Goal: Task Accomplishment & Management: Manage account settings

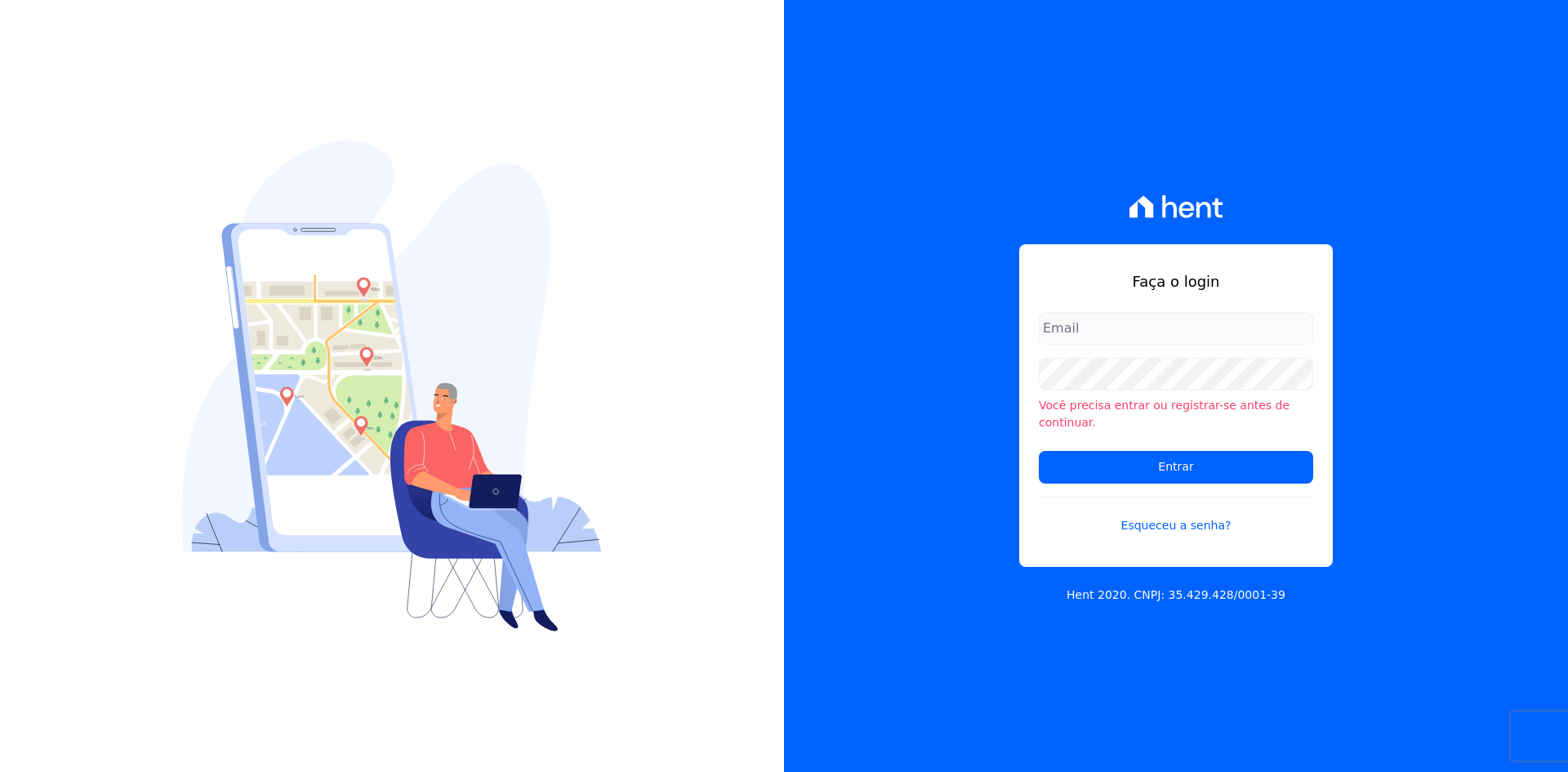
type input "[PERSON_NAME][EMAIL_ADDRESS][DOMAIN_NAME]"
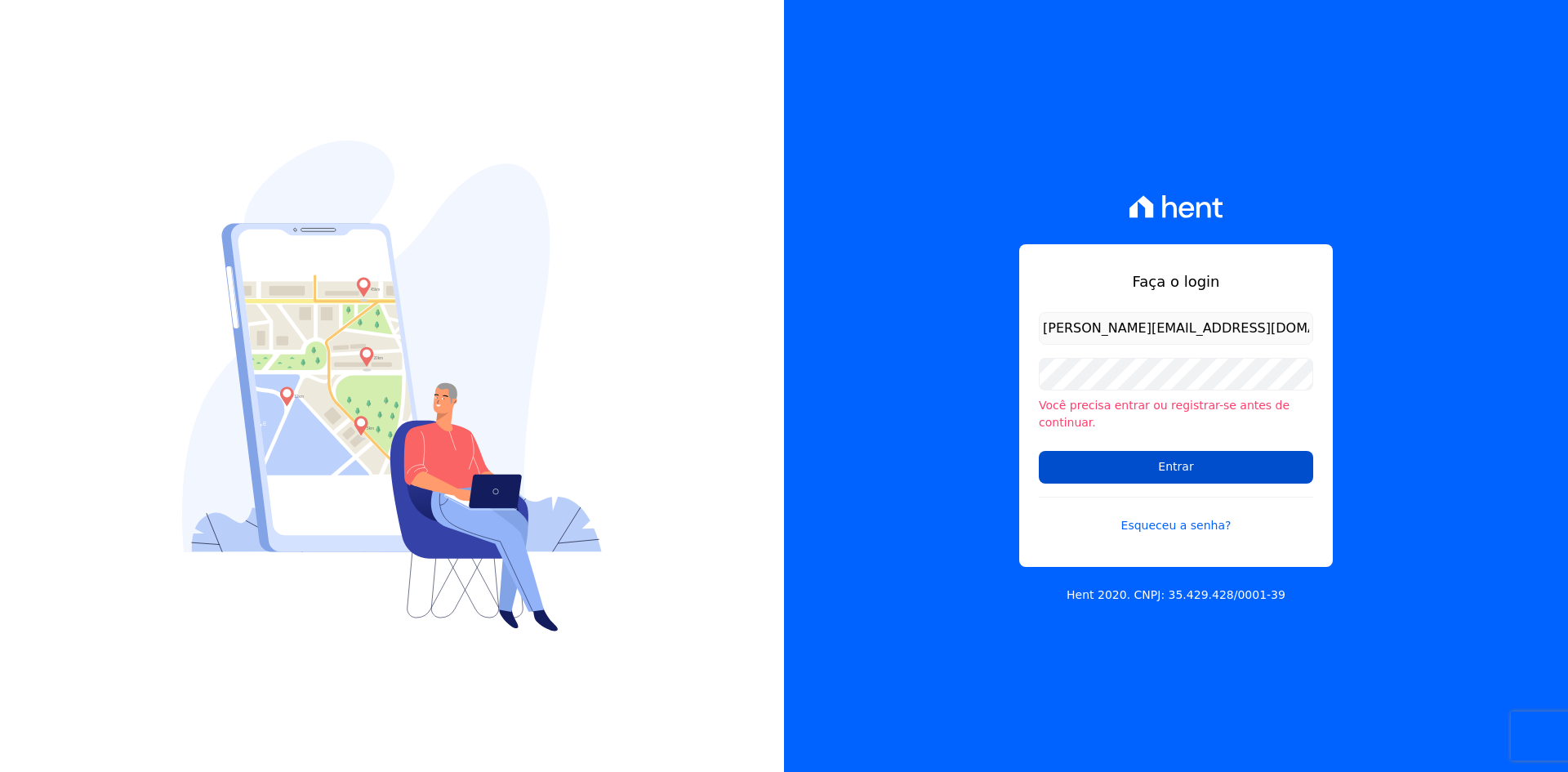
click at [1167, 455] on input "Entrar" at bounding box center [1176, 467] width 275 height 32
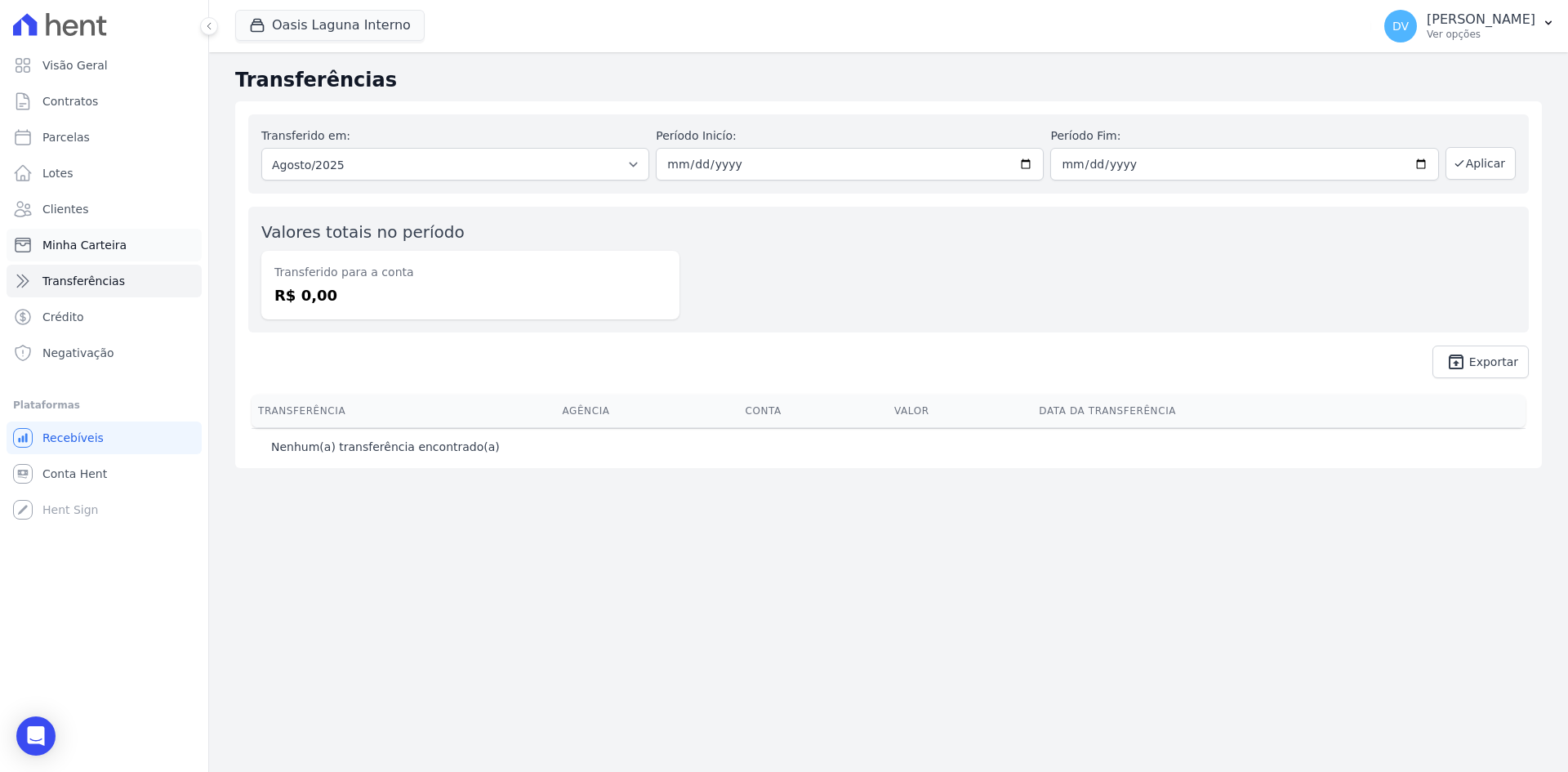
click at [82, 249] on span "Minha Carteira" at bounding box center [84, 245] width 84 height 17
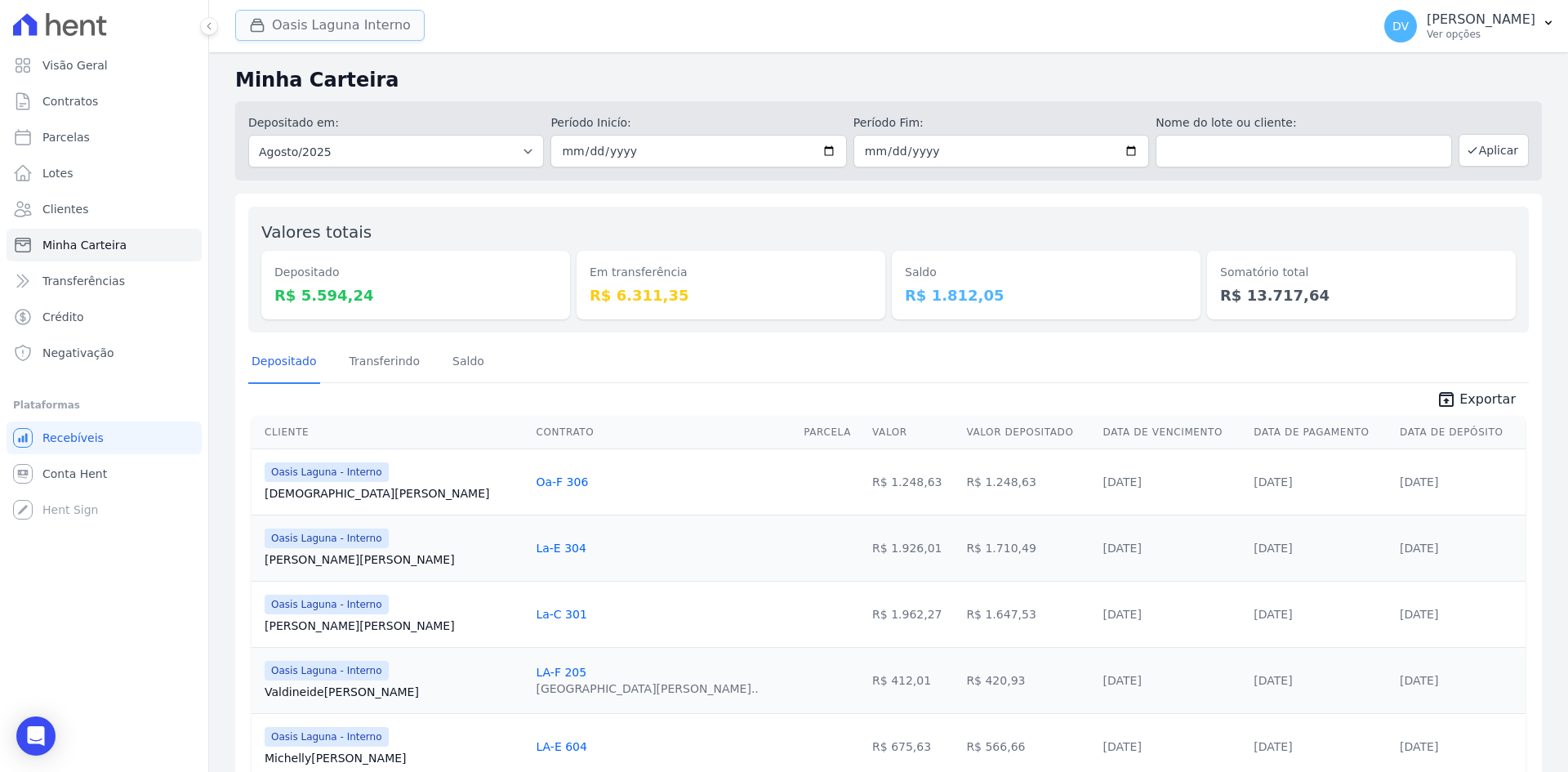
click at [293, 24] on button "Oasis Laguna Interno" at bounding box center [330, 26] width 190 height 31
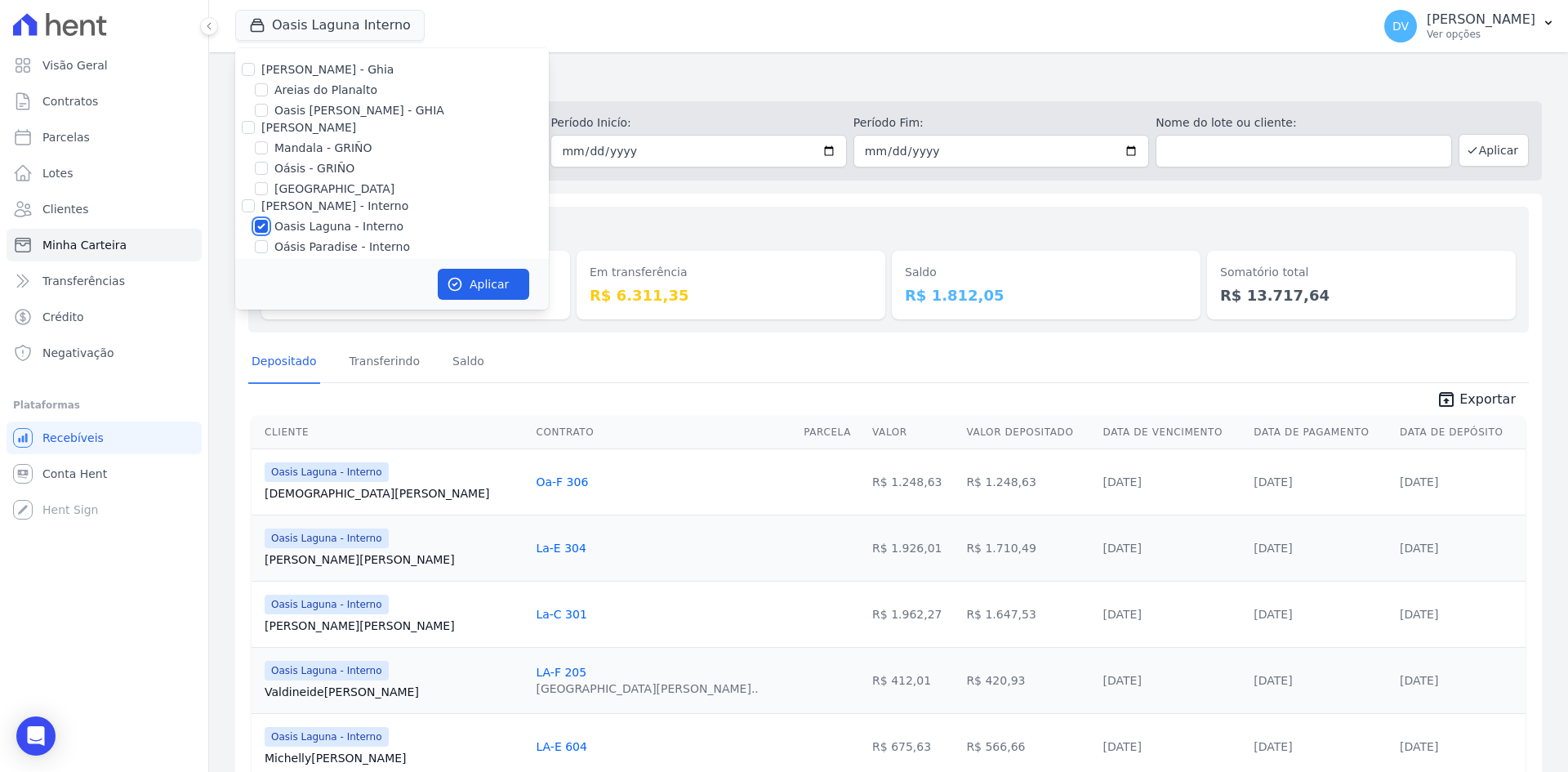
click at [262, 222] on input "Oasis Laguna - Interno" at bounding box center [261, 226] width 13 height 13
checkbox input "false"
click at [257, 186] on input "Parque do Planalto - Interno" at bounding box center [261, 185] width 13 height 13
checkbox input "true"
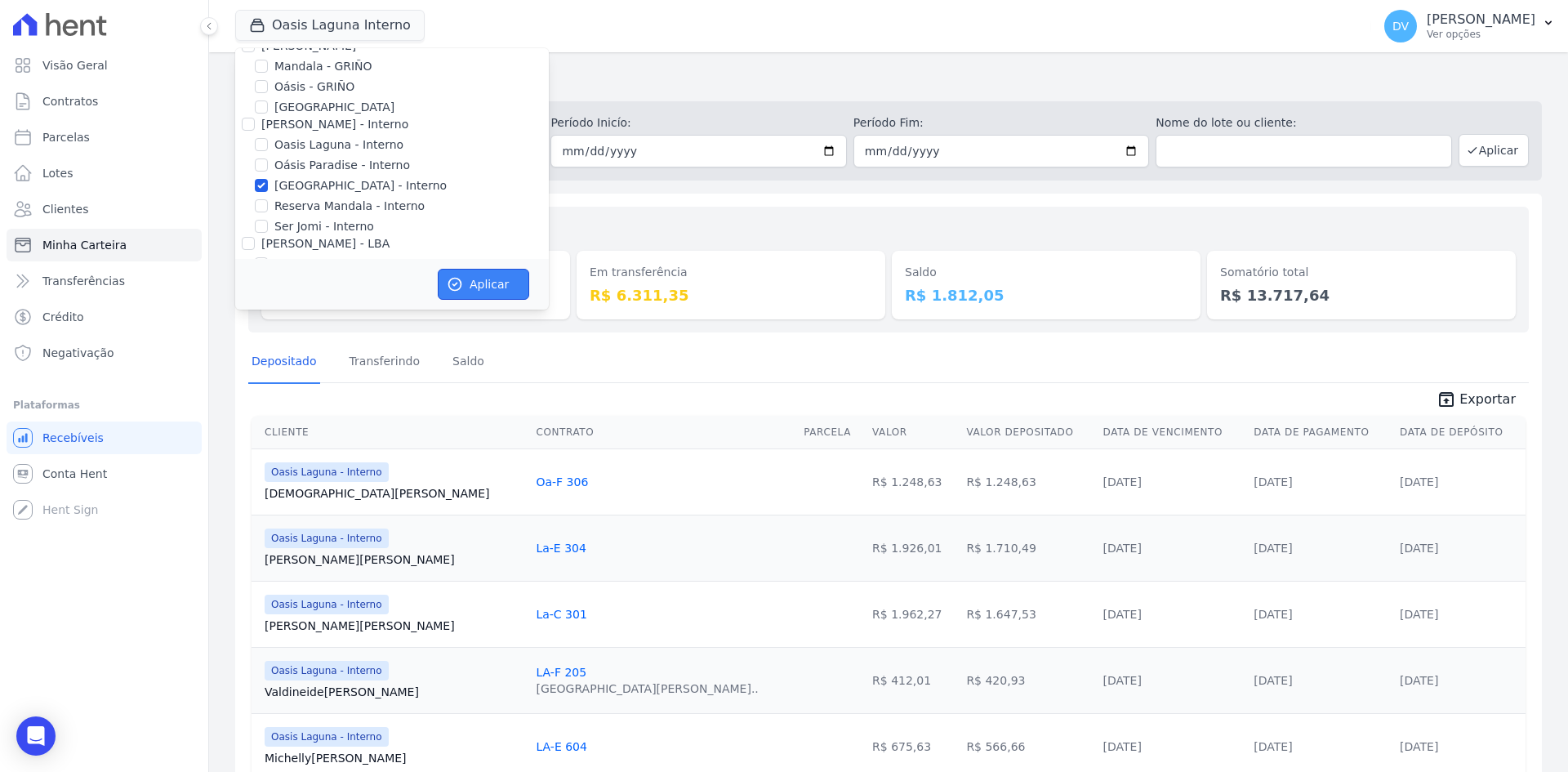
click at [485, 291] on button "Aplicar" at bounding box center [483, 285] width 91 height 31
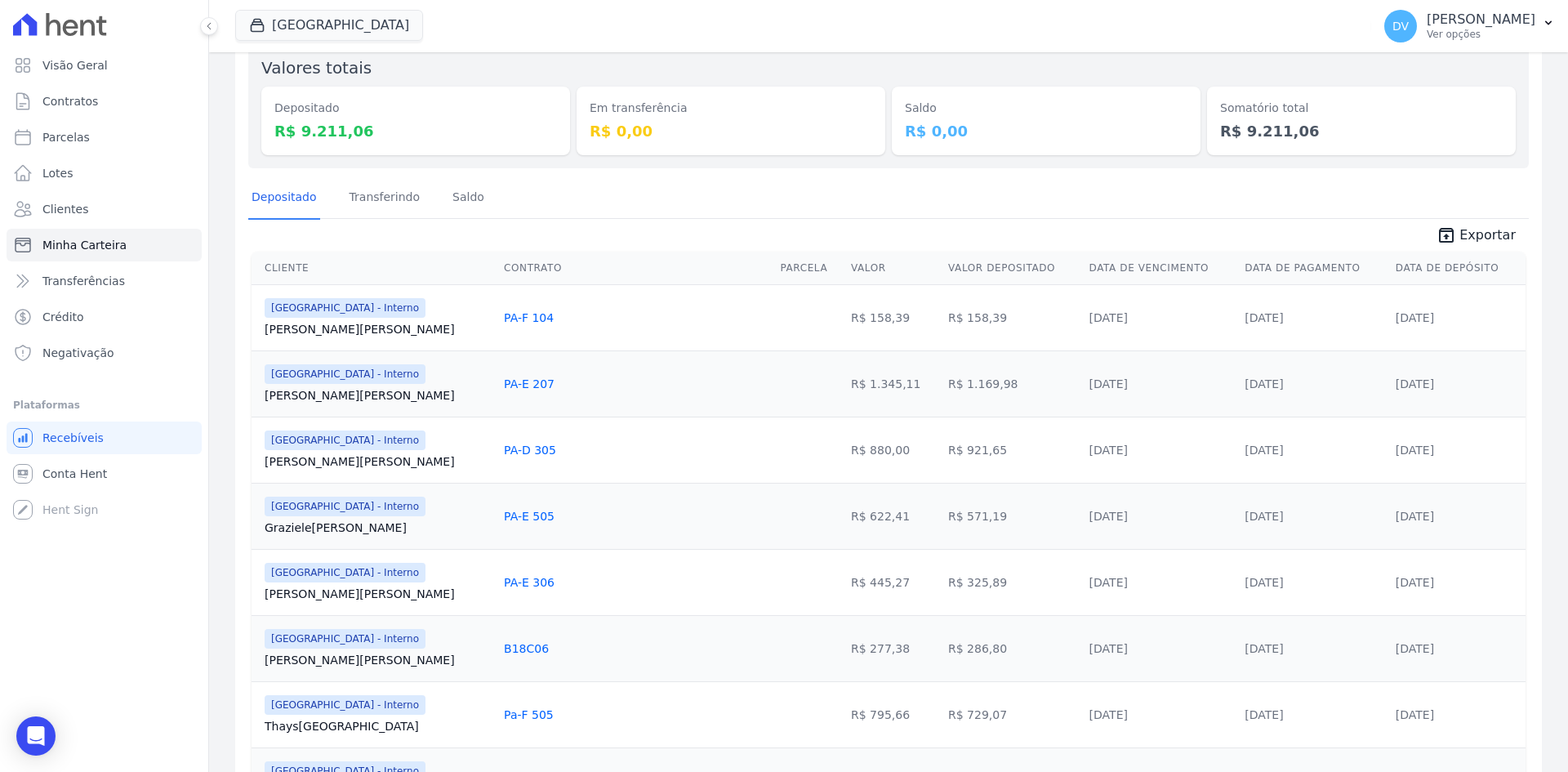
scroll to position [163, 0]
click at [341, 20] on button "Parque Do Planalto Interno" at bounding box center [329, 26] width 188 height 31
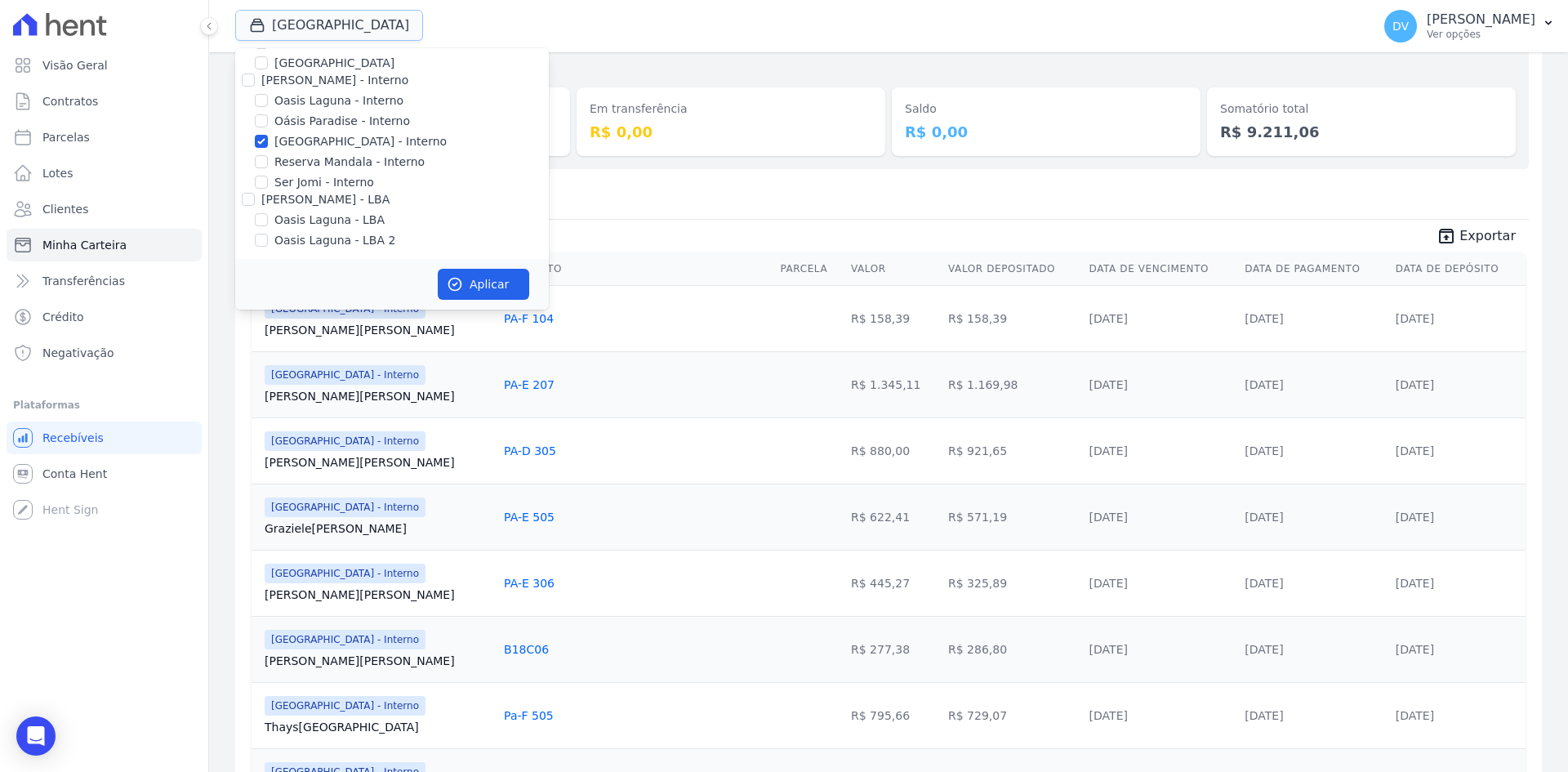
scroll to position [129, 0]
drag, startPoint x: 265, startPoint y: 137, endPoint x: 262, endPoint y: 154, distance: 17.3
click at [265, 136] on input "Parque do Planalto - Interno" at bounding box center [261, 138] width 13 height 13
checkbox input "false"
click at [262, 163] on input "Reserva Mandala - Interno" at bounding box center [261, 159] width 13 height 13
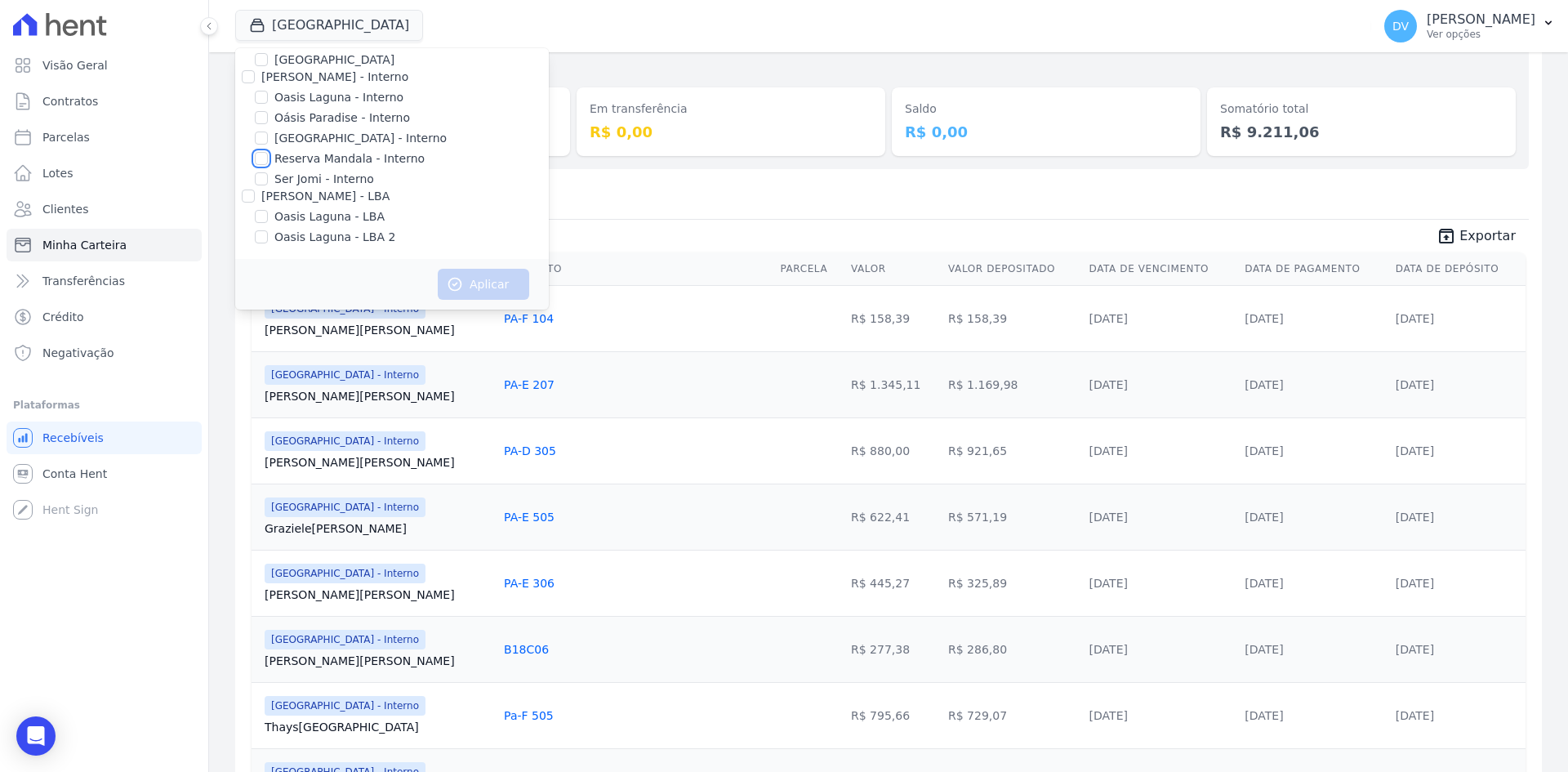
checkbox input "true"
click at [480, 275] on button "Aplicar" at bounding box center [483, 285] width 91 height 31
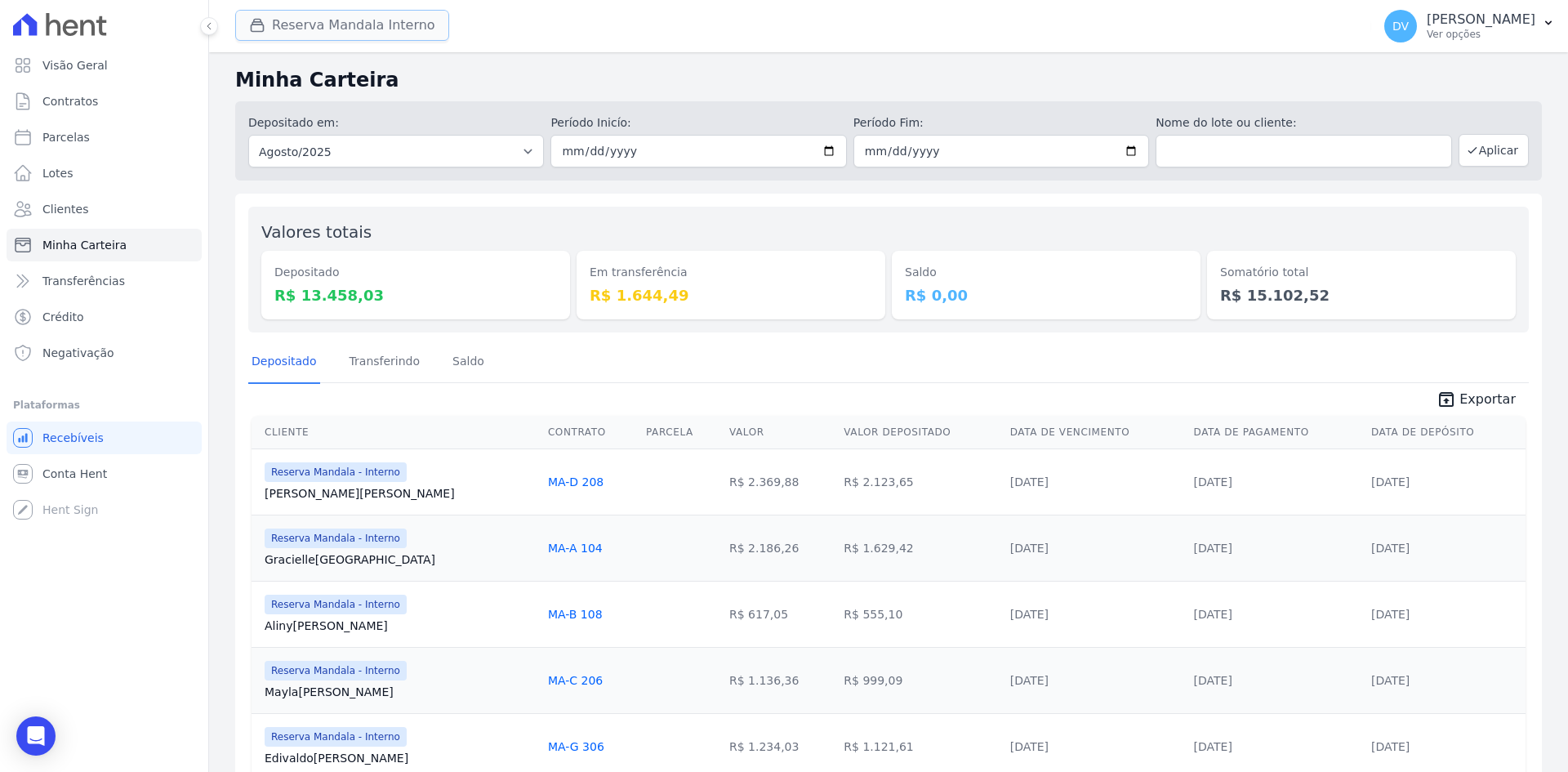
click at [304, 20] on button "Reserva Mandala Interno" at bounding box center [342, 26] width 214 height 31
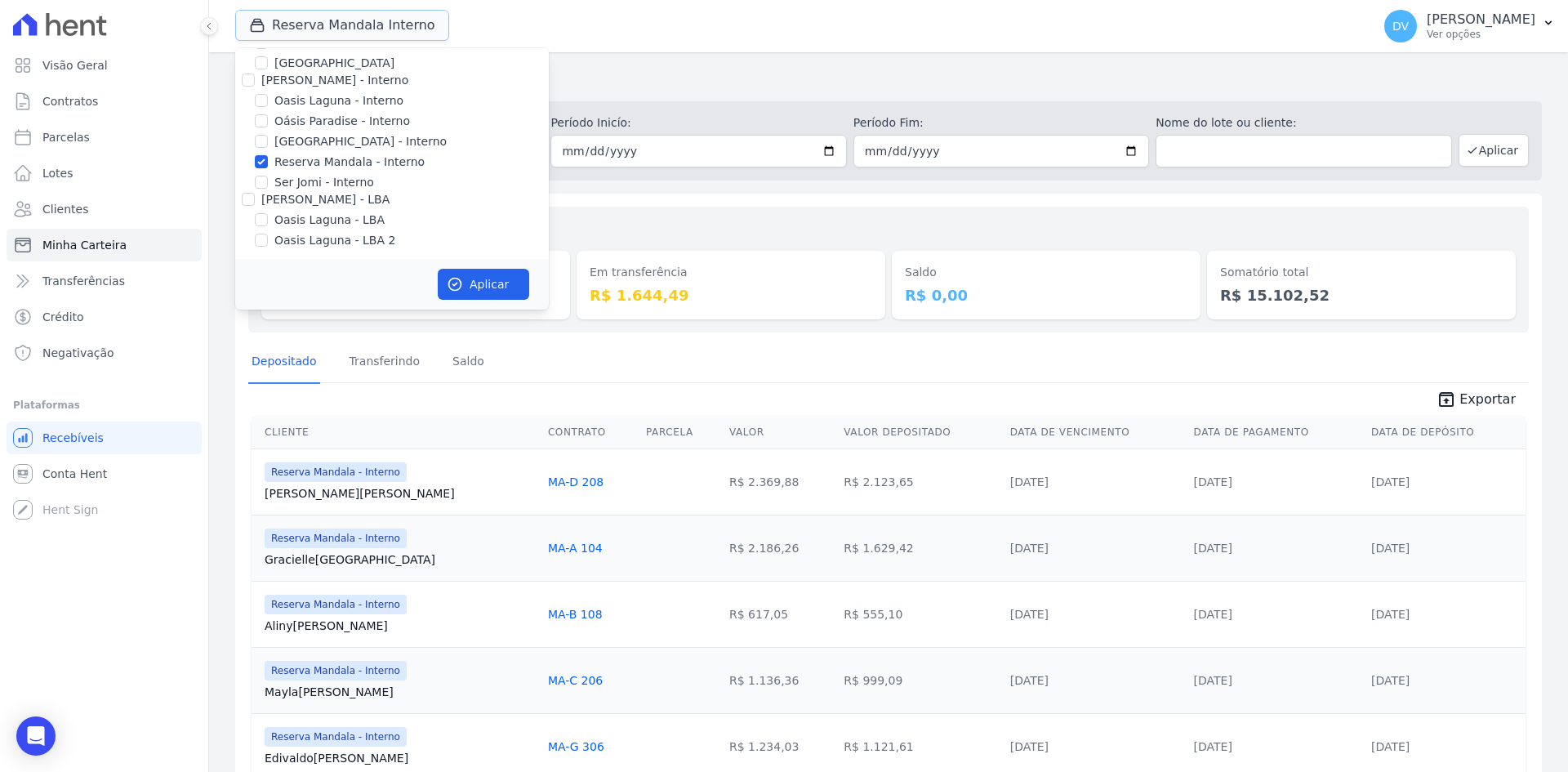
scroll to position [129, 0]
drag, startPoint x: 262, startPoint y: 99, endPoint x: 256, endPoint y: 122, distance: 23.8
click at [262, 98] on input "Oasis Laguna - Interno" at bounding box center [261, 97] width 13 height 13
checkbox input "true"
click at [262, 155] on input "Reserva Mandala - Interno" at bounding box center [261, 159] width 13 height 13
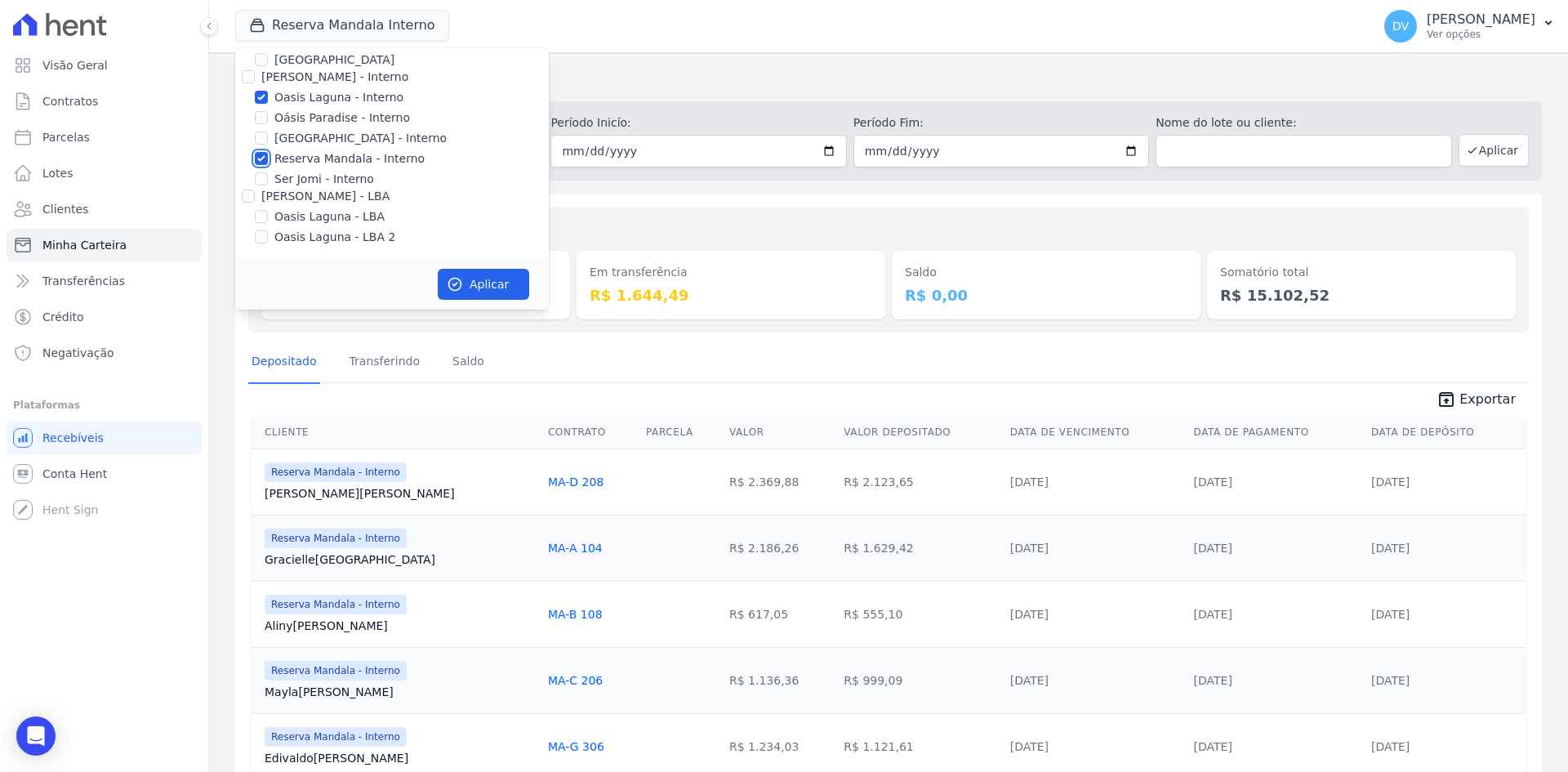
checkbox input "false"
click at [473, 280] on button "Aplicar" at bounding box center [483, 285] width 91 height 31
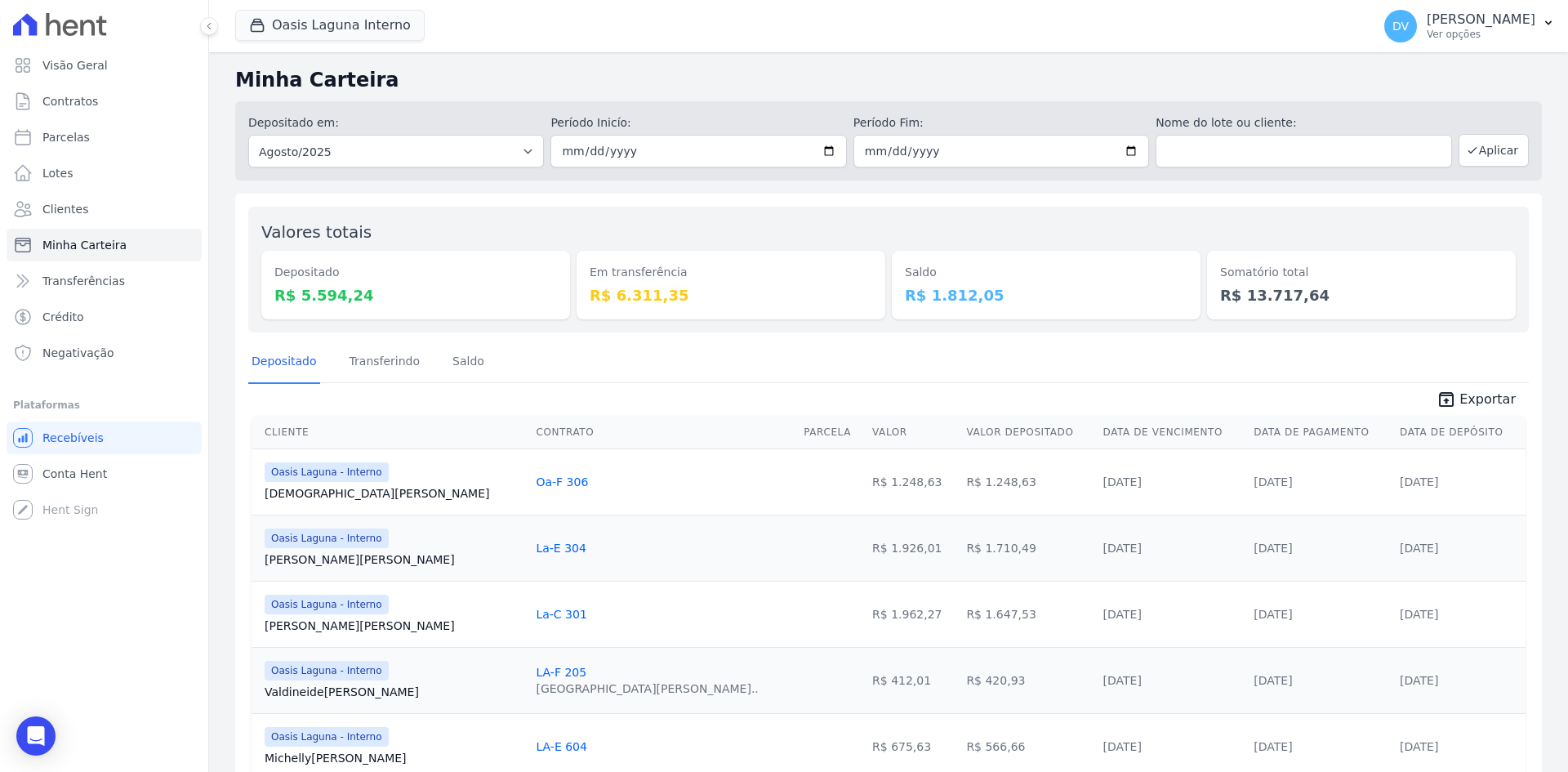
scroll to position [75, 0]
